Goal: Task Accomplishment & Management: Use online tool/utility

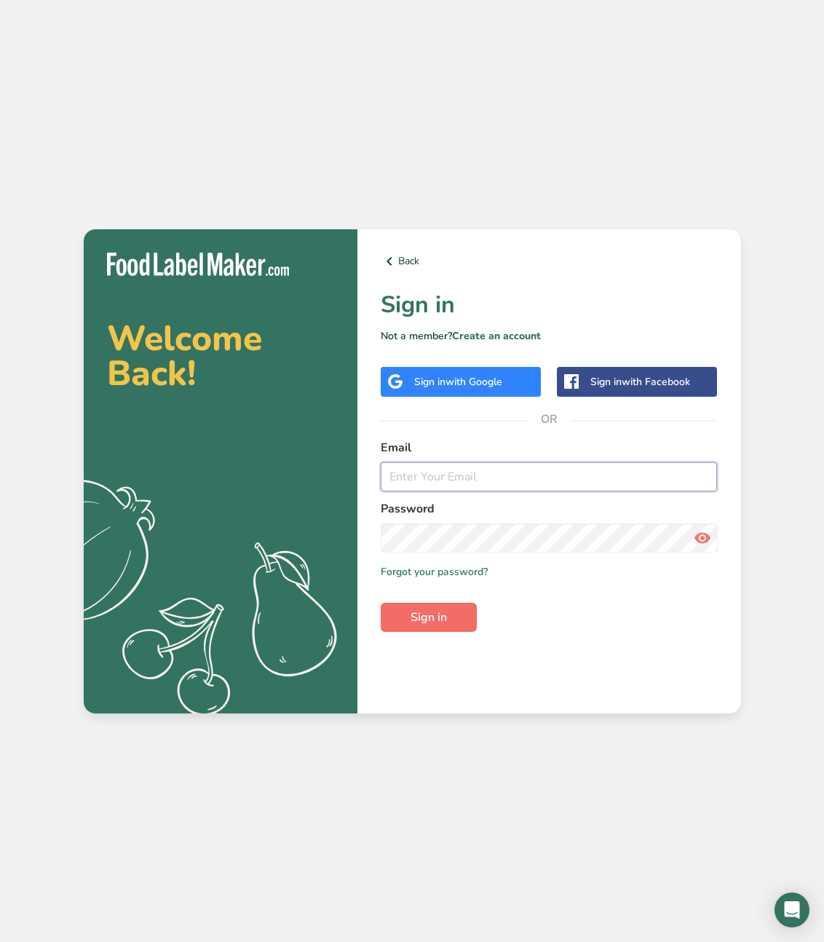
type input "[PERSON_NAME][EMAIL_ADDRESS][DOMAIN_NAME]"
click at [448, 610] on button "Sign in" at bounding box center [429, 617] width 96 height 29
click at [435, 617] on span "Sign in" at bounding box center [429, 617] width 36 height 17
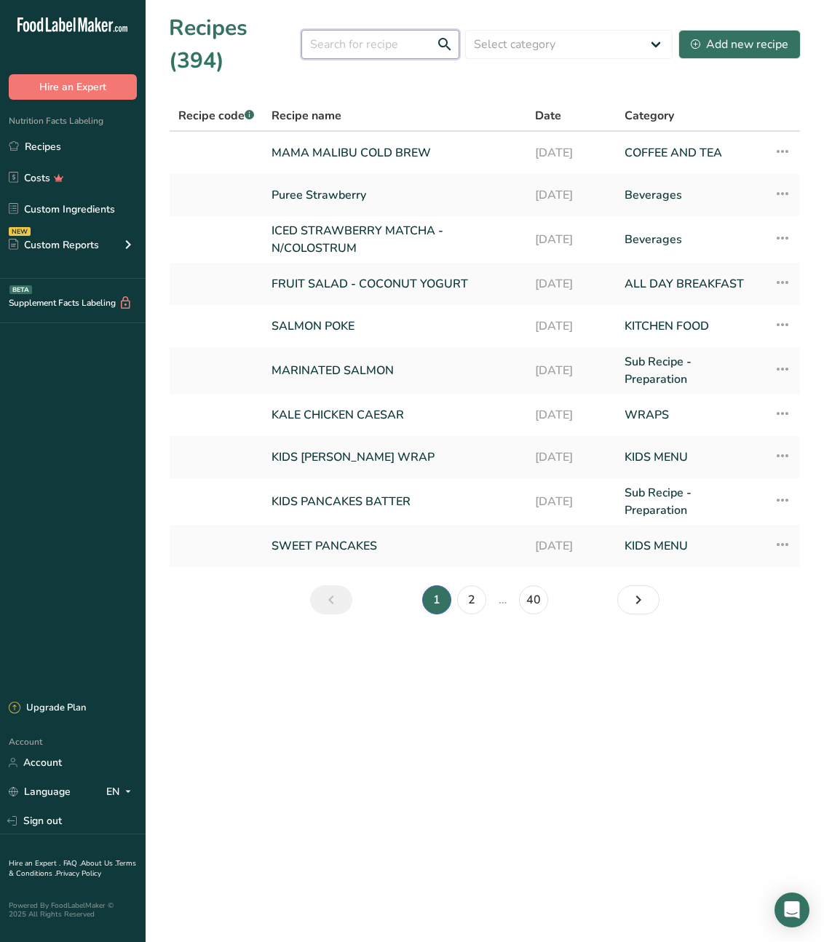
click at [361, 41] on input "text" at bounding box center [380, 44] width 158 height 29
click at [355, 542] on link "SWEET PANCAKES" at bounding box center [395, 546] width 246 height 31
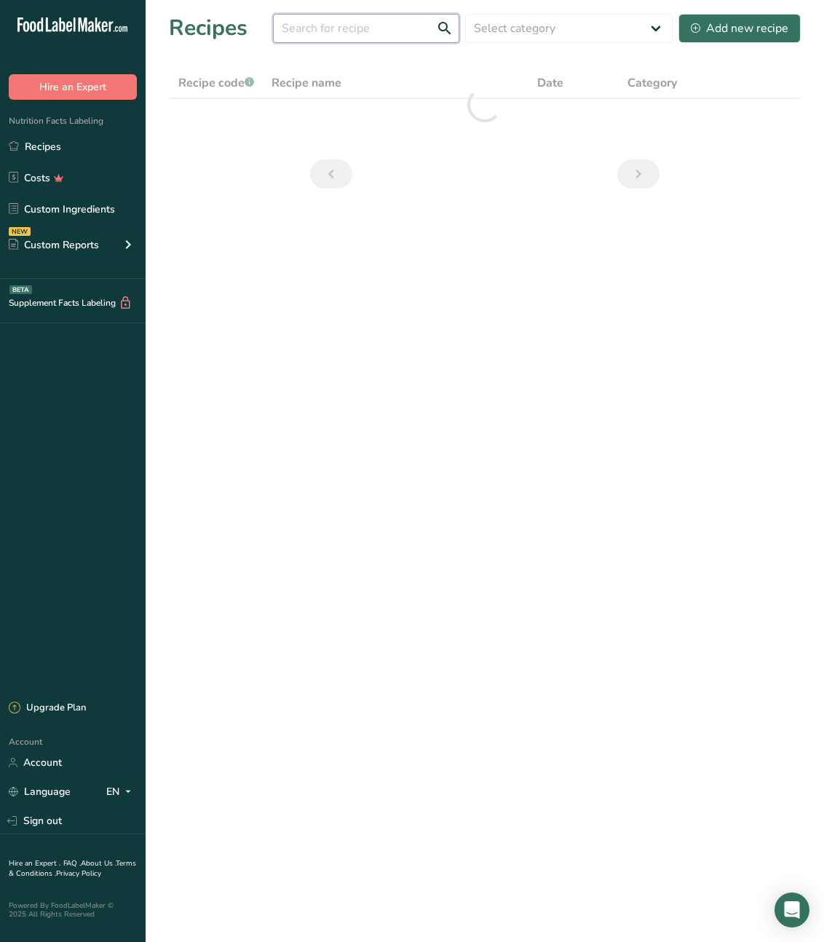
click at [364, 21] on input "text" at bounding box center [366, 28] width 186 height 29
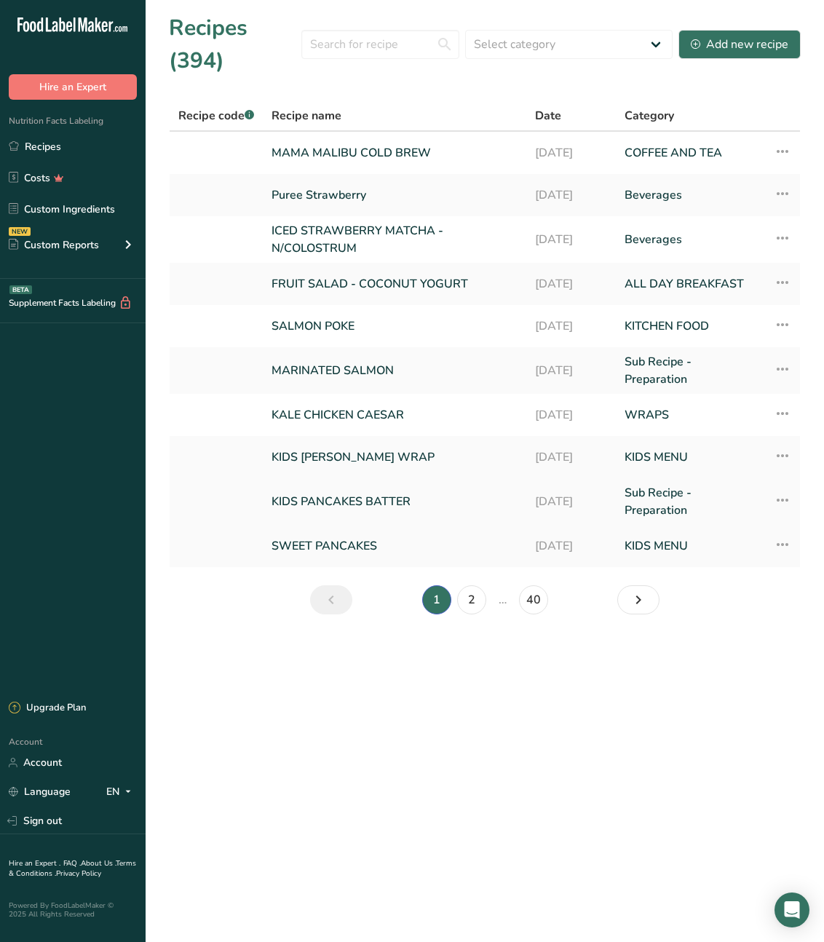
click at [355, 502] on link "KIDS PANCAKES BATTER" at bounding box center [395, 501] width 246 height 35
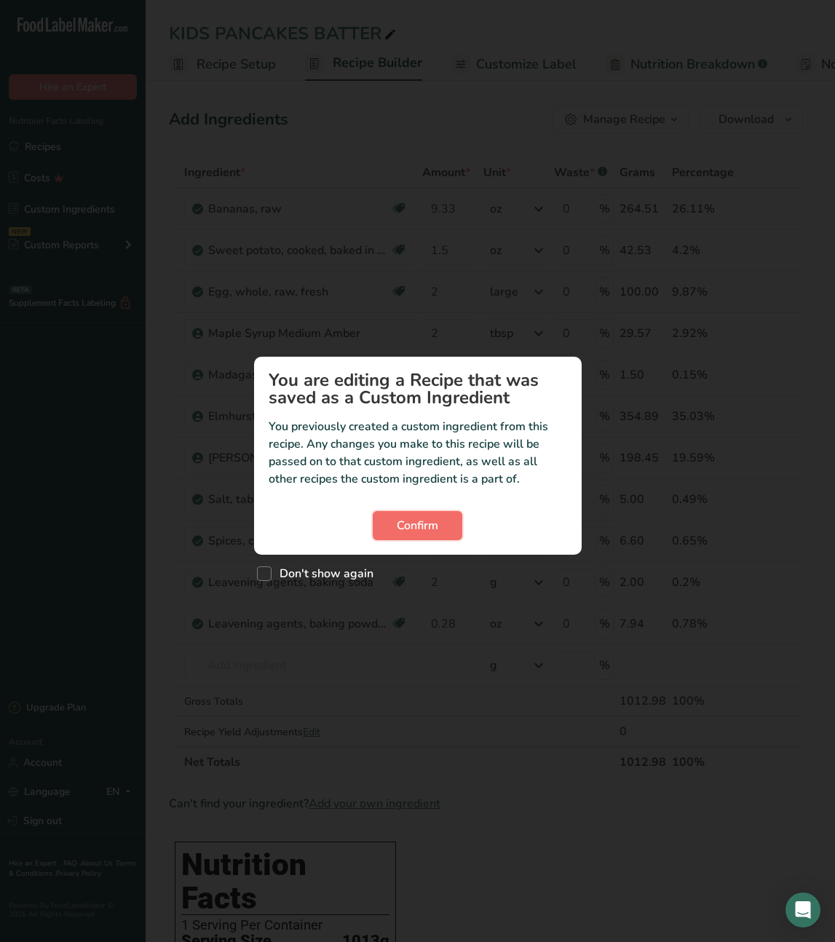
click at [428, 527] on span "Confirm" at bounding box center [417, 525] width 41 height 17
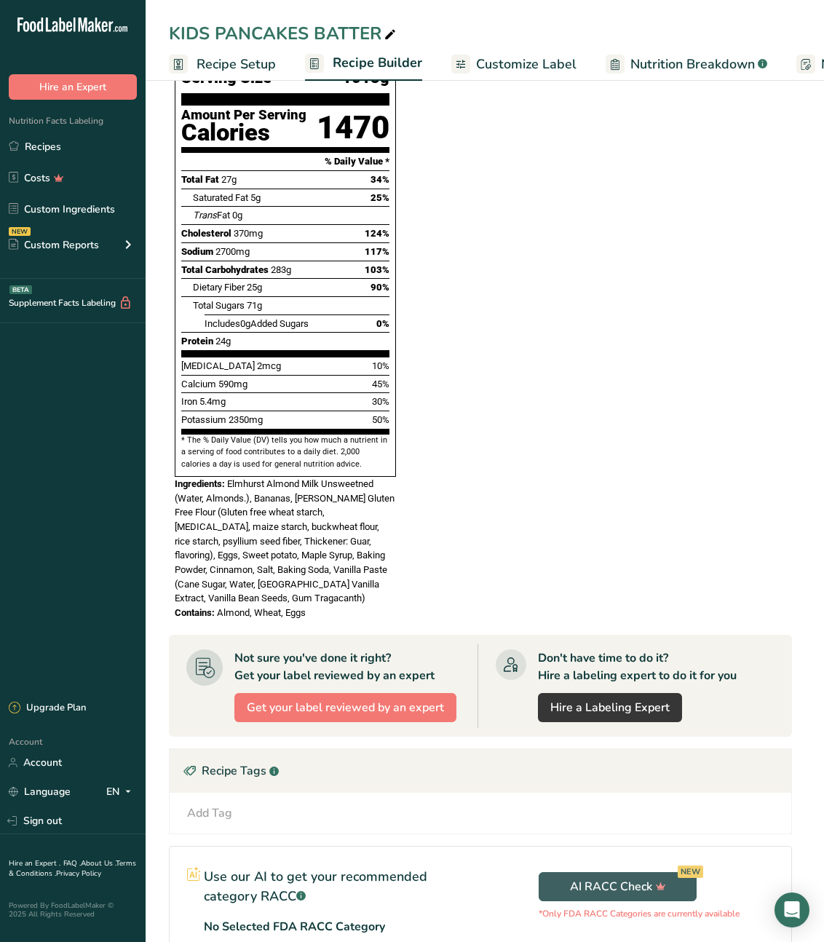
scroll to position [866, 0]
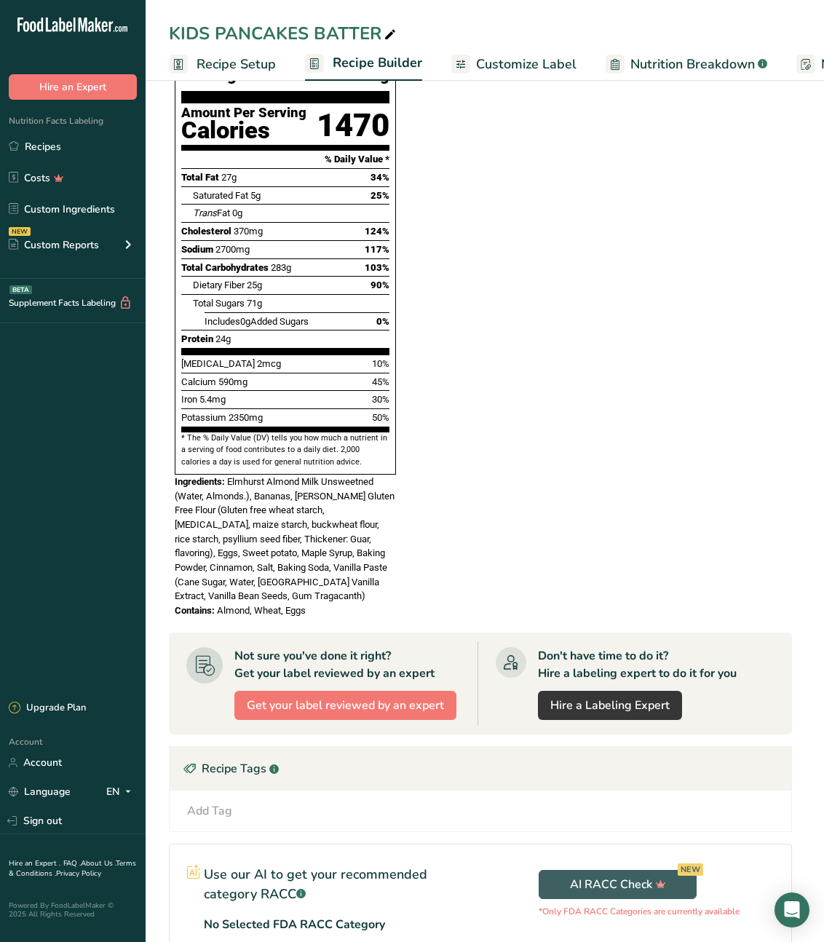
click at [384, 502] on span "Elmhurst Almond Milk Unsweetned (Water, Almonds.), Bananas, [PERSON_NAME] Glute…" at bounding box center [285, 539] width 220 height 126
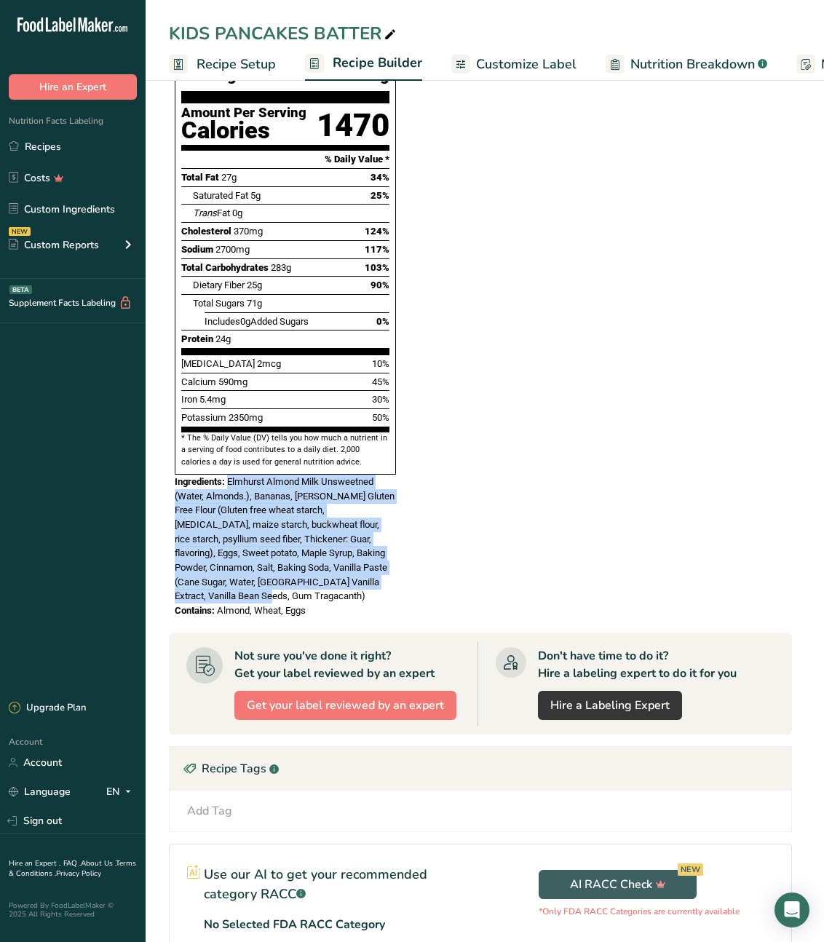
drag, startPoint x: 228, startPoint y: 446, endPoint x: 285, endPoint y: 561, distance: 128.3
click at [285, 561] on div "Ingredients: Elmhurst Almond Milk Unsweetned (Water, Almonds.), Bananas, [PERSO…" at bounding box center [285, 539] width 221 height 129
copy span "Elmhurst Almond Milk Unsweetned (Water, Almonds.), Bananas, [PERSON_NAME] Glute…"
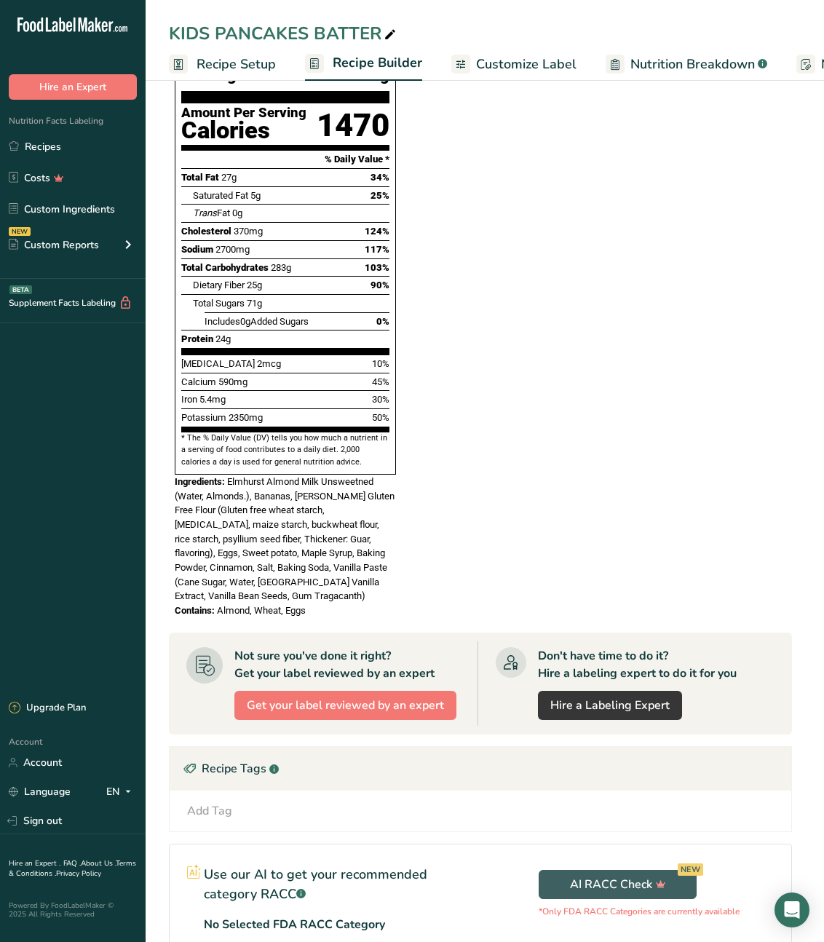
click at [376, 603] on div "Contains: Almond, Wheat, Eggs" at bounding box center [285, 610] width 221 height 15
drag, startPoint x: 290, startPoint y: 579, endPoint x: 221, endPoint y: 578, distance: 69.2
click at [219, 603] on div "Contains: Almond, Wheat, Eggs" at bounding box center [285, 610] width 221 height 15
click at [304, 605] on span "Almond, Wheat, Eggs" at bounding box center [261, 610] width 89 height 11
drag, startPoint x: 308, startPoint y: 573, endPoint x: 219, endPoint y: 578, distance: 89.0
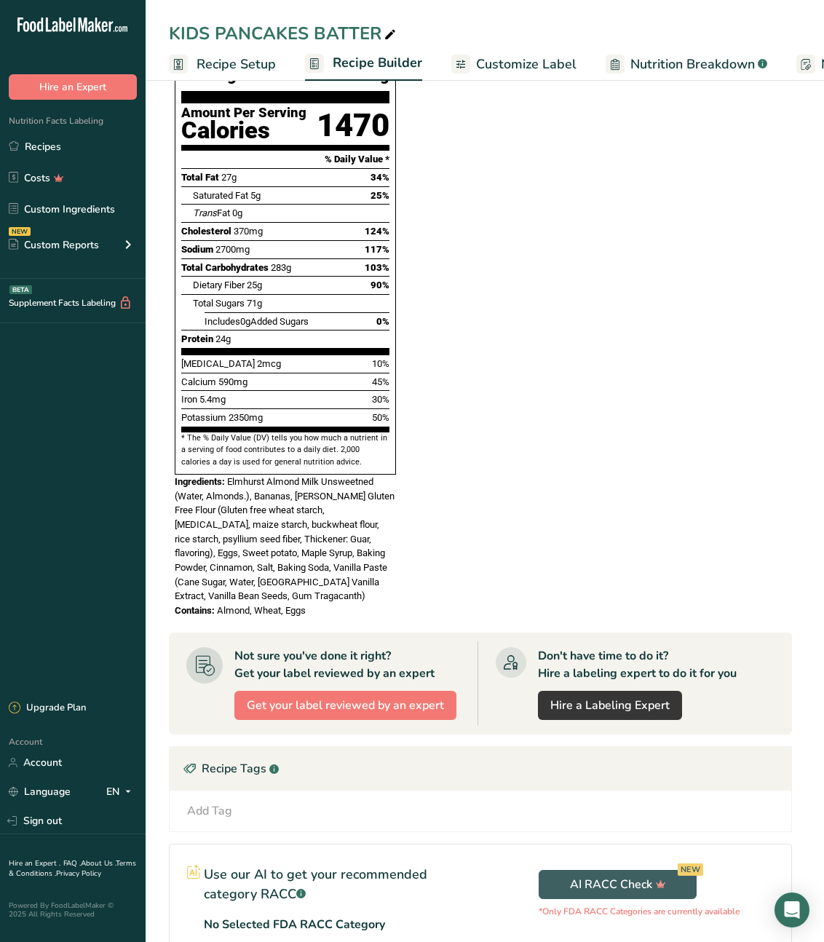
click at [219, 603] on div "Contains: Almond, Wheat, Eggs" at bounding box center [285, 610] width 221 height 15
copy span "Almond, Wheat, Eggs"
